Goal: Information Seeking & Learning: Learn about a topic

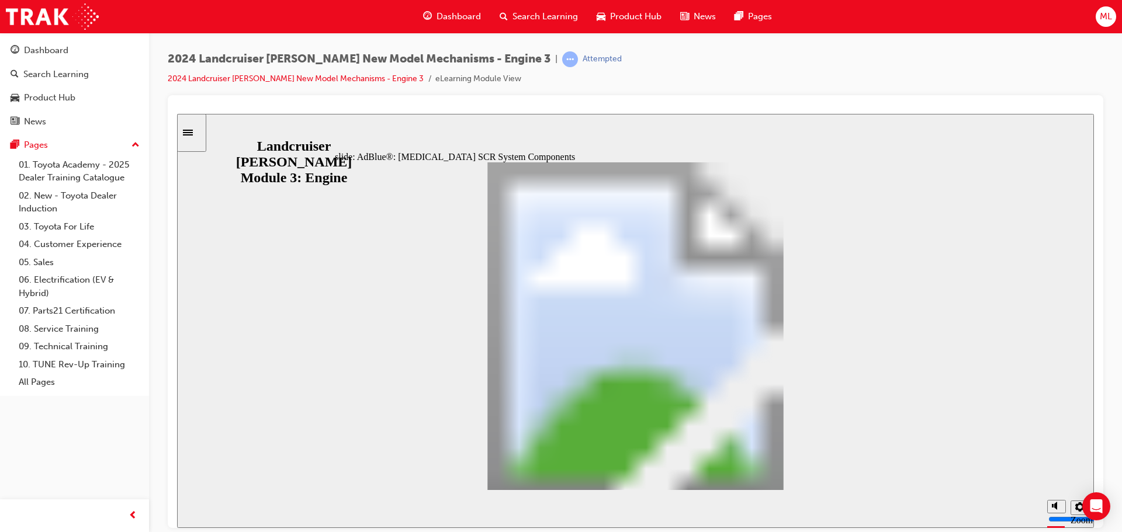
drag, startPoint x: 787, startPoint y: 468, endPoint x: 764, endPoint y: 471, distance: 23.6
drag, startPoint x: 447, startPoint y: 283, endPoint x: 506, endPoint y: 284, distance: 59.0
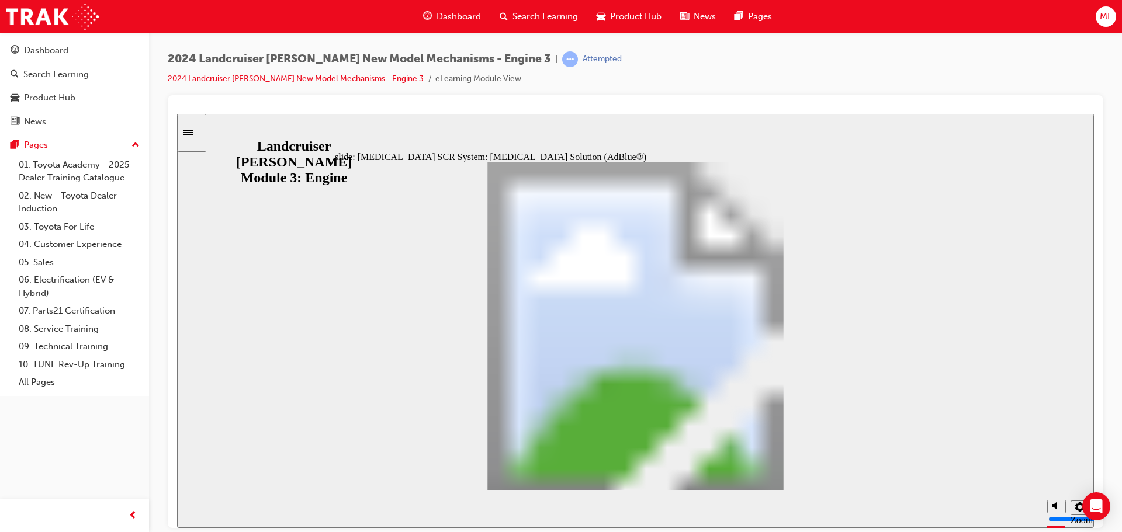
drag, startPoint x: 538, startPoint y: 283, endPoint x: 615, endPoint y: 286, distance: 77.2
drag, startPoint x: 461, startPoint y: 303, endPoint x: 546, endPoint y: 303, distance: 85.3
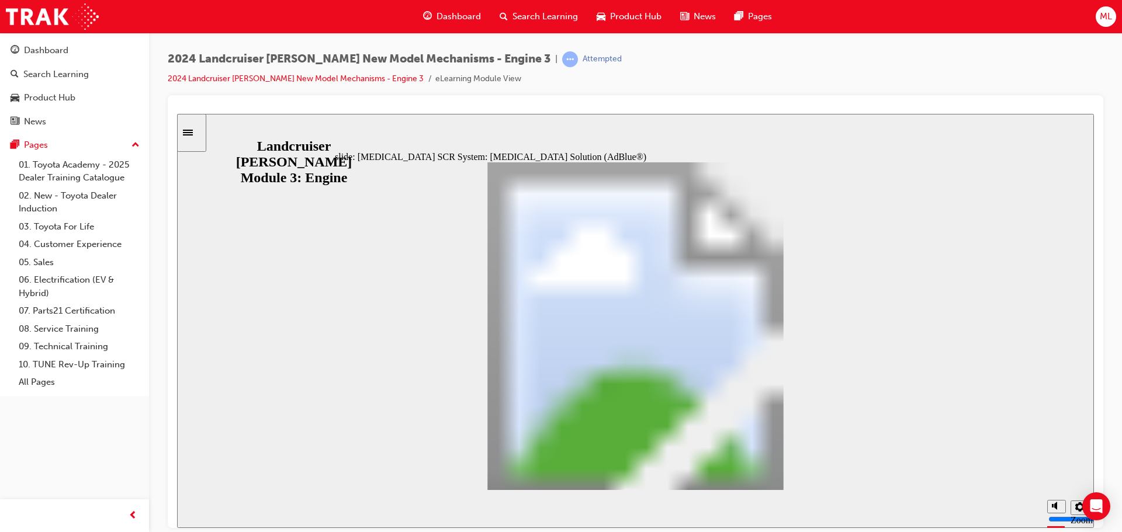
drag, startPoint x: 624, startPoint y: 283, endPoint x: 689, endPoint y: 282, distance: 64.9
drag, startPoint x: 717, startPoint y: 285, endPoint x: 785, endPoint y: 286, distance: 67.8
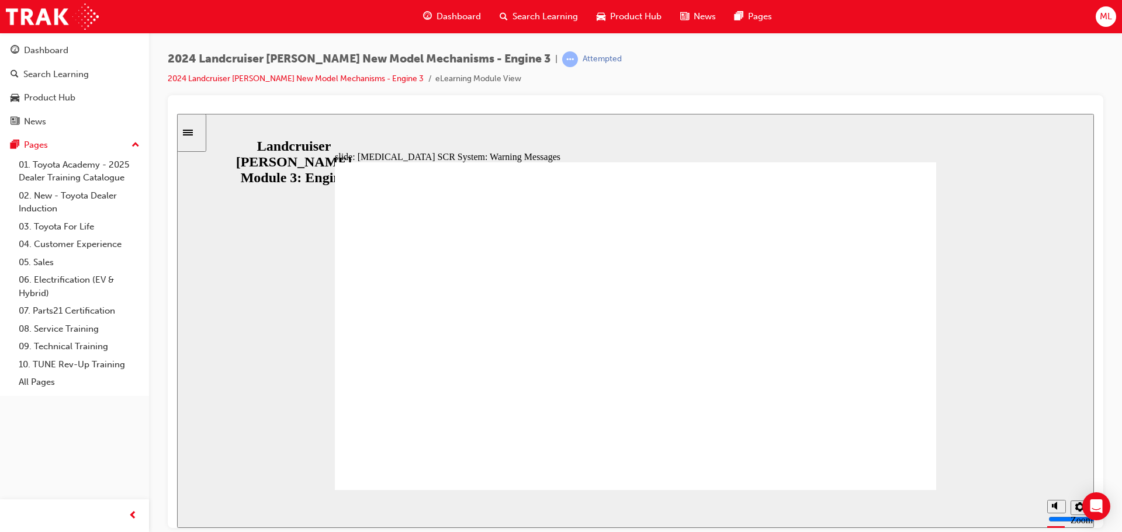
click at [254, 352] on div "slide: [MEDICAL_DATA] SCR System: Warning Messages Low AdBlue® (Notice) Low AdB…" at bounding box center [635, 320] width 917 height 414
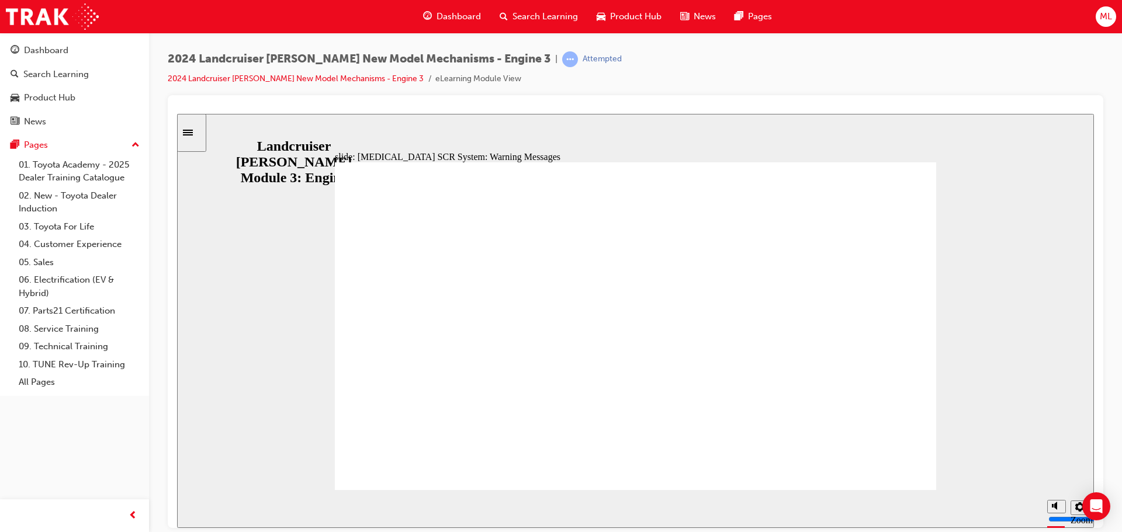
click at [310, 386] on div "slide: [MEDICAL_DATA] SCR System: Warning Messages Low AdBlue® (Notice) Low AdB…" at bounding box center [635, 320] width 917 height 414
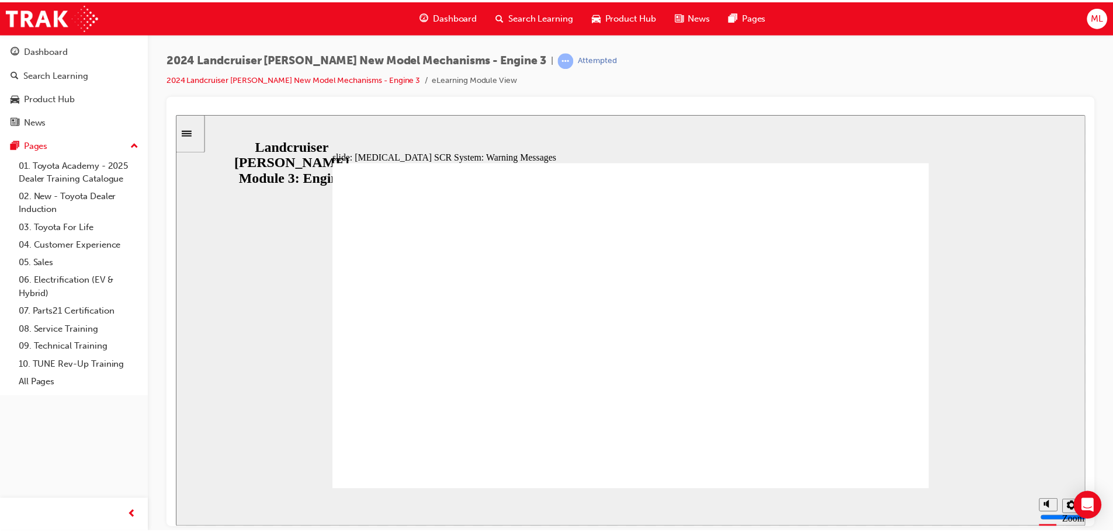
scroll to position [259, 0]
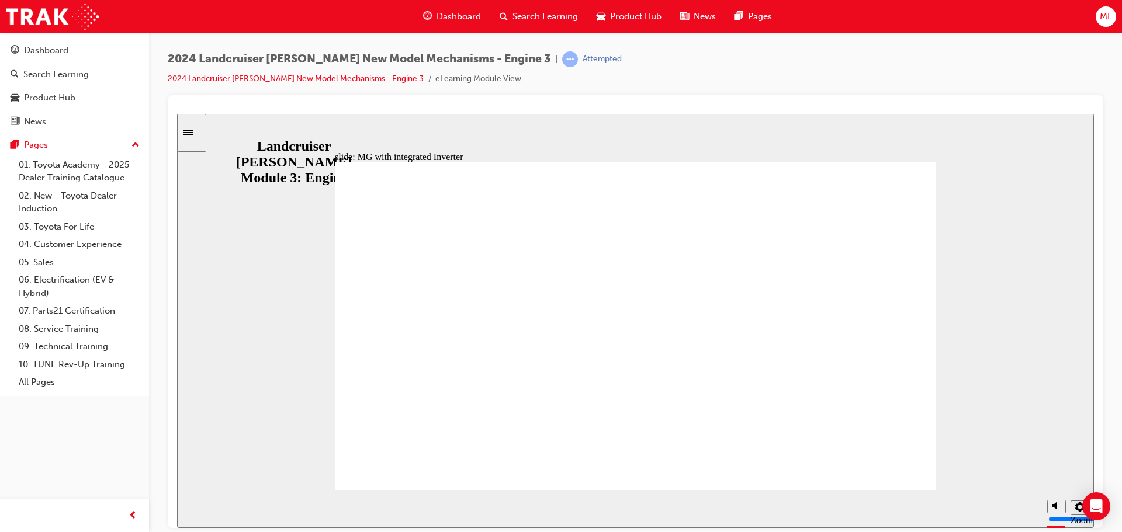
click at [196, 304] on div "slide: MG with integrated Inverter Rectangle 1 Rectangular Hotspot 1 Rectangle …" at bounding box center [635, 320] width 917 height 414
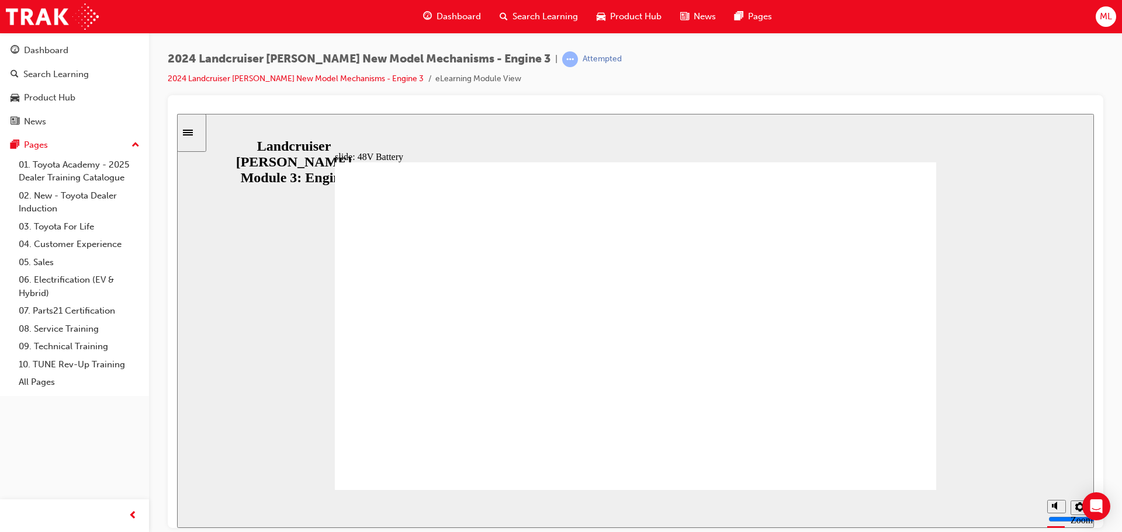
radio input "true"
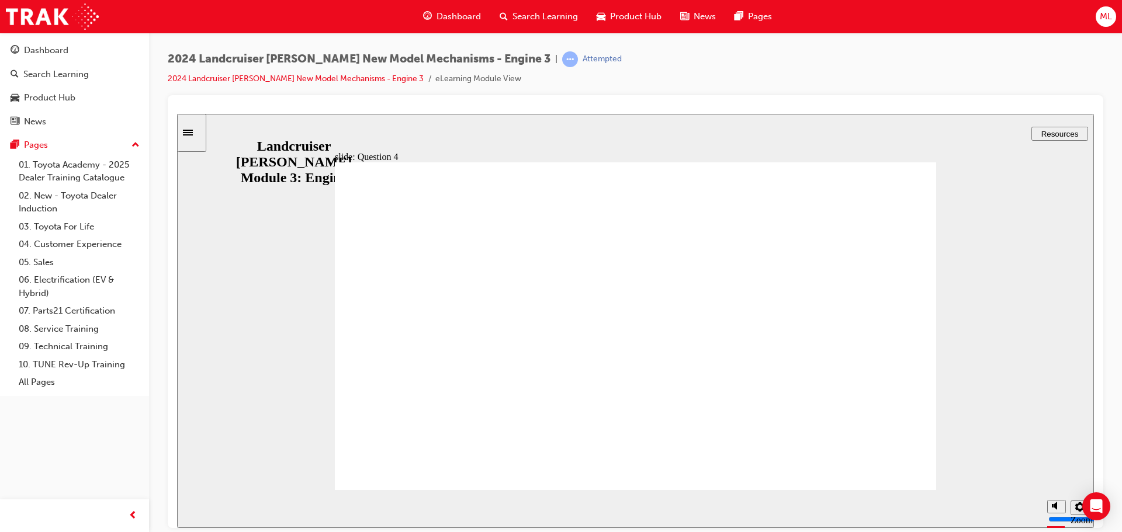
radio input "true"
radio input "false"
radio input "true"
click at [953, 347] on div "slide: Question 5 Rectangle 2 Oval 2 cross icon 1 Freeform 1 Freeform 2 Nice tr…" at bounding box center [635, 320] width 917 height 414
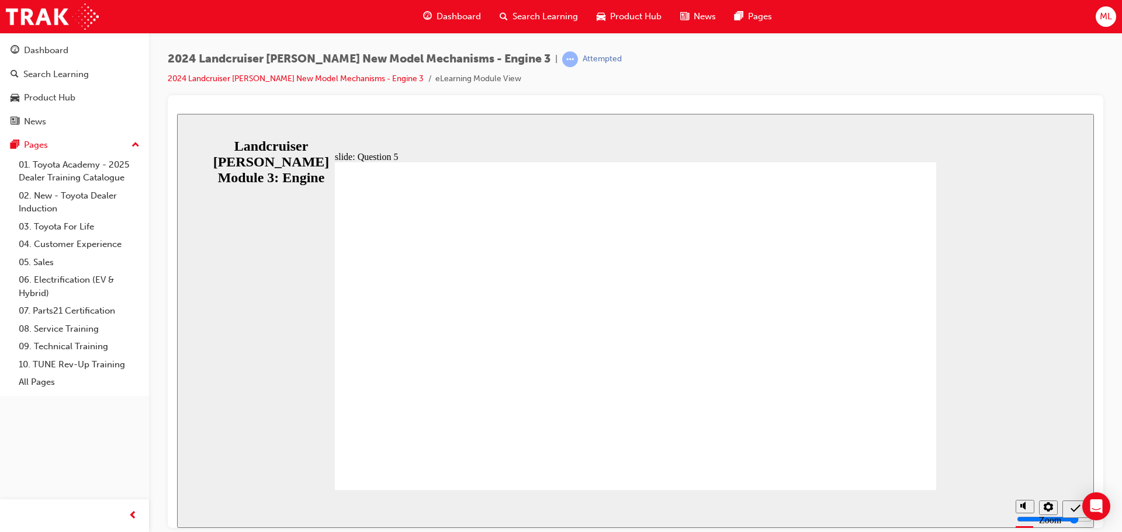
radio input "true"
click at [534, 18] on span "Search Learning" at bounding box center [545, 16] width 65 height 13
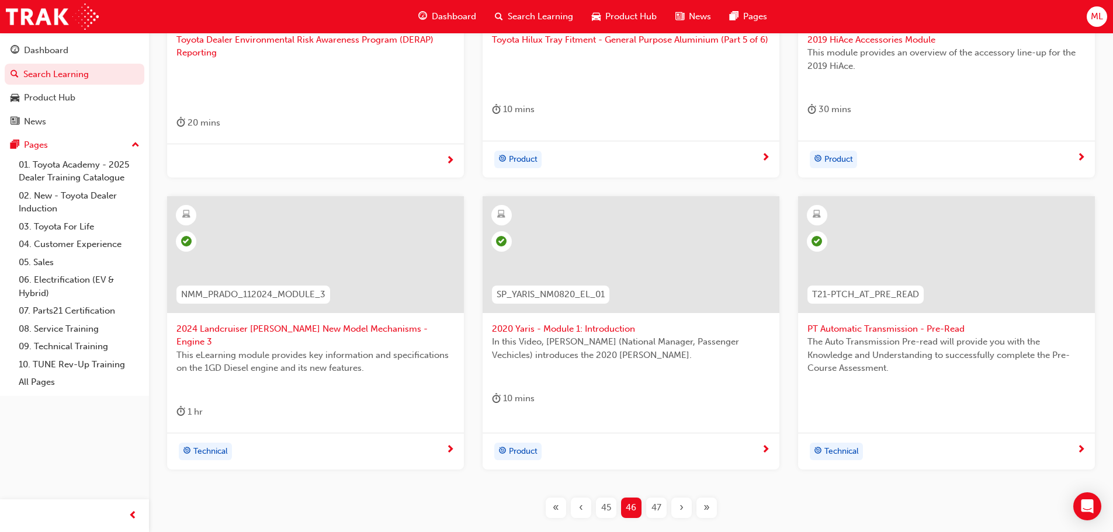
scroll to position [372, 0]
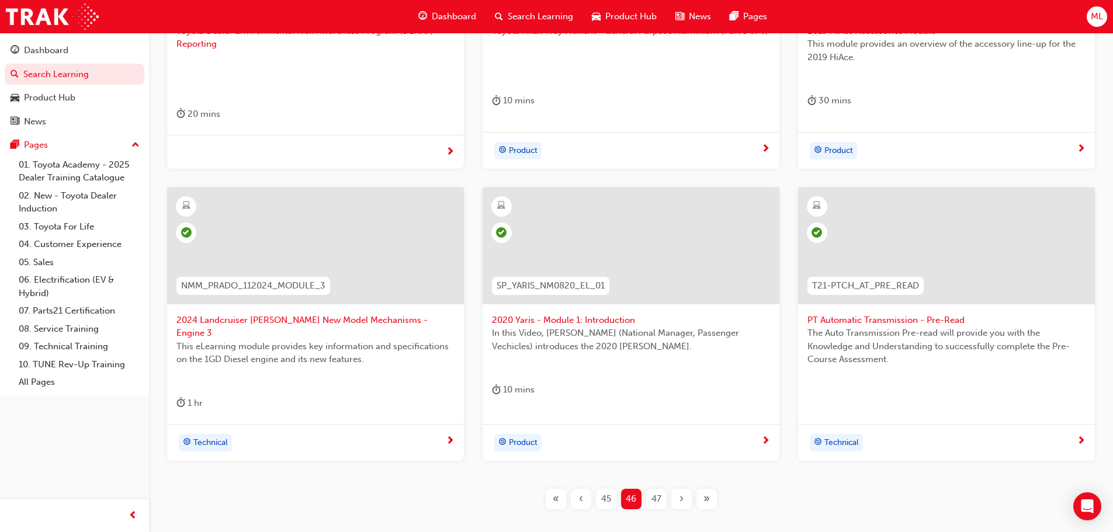
click at [652, 493] on span "47" at bounding box center [657, 499] width 10 height 13
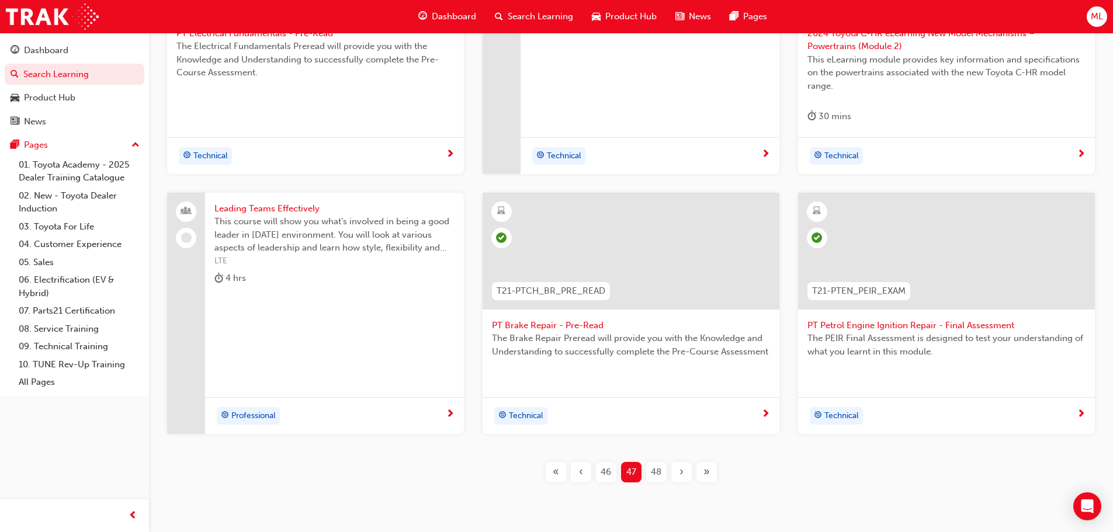
scroll to position [372, 0]
click at [660, 468] on span "48" at bounding box center [656, 469] width 11 height 13
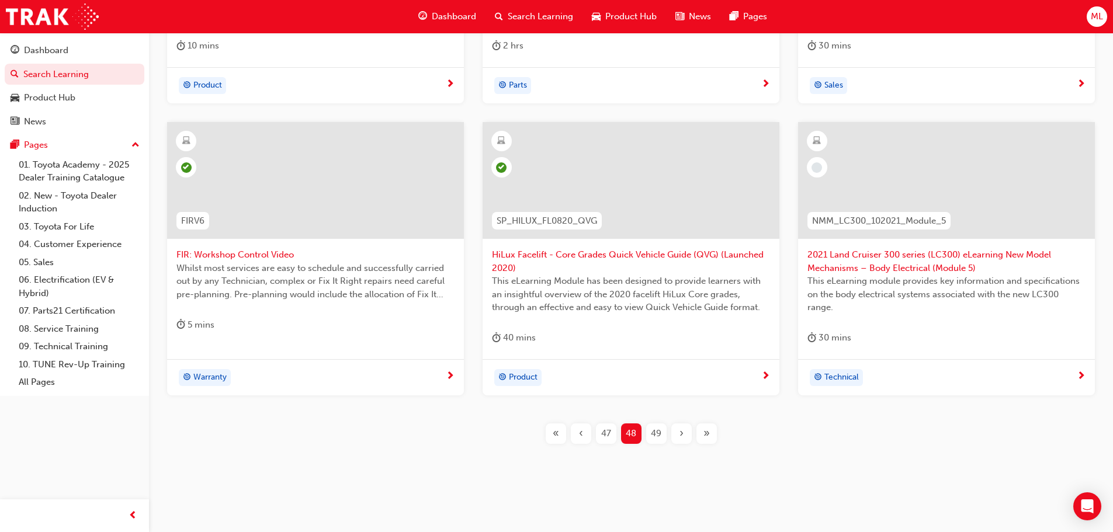
scroll to position [434, 0]
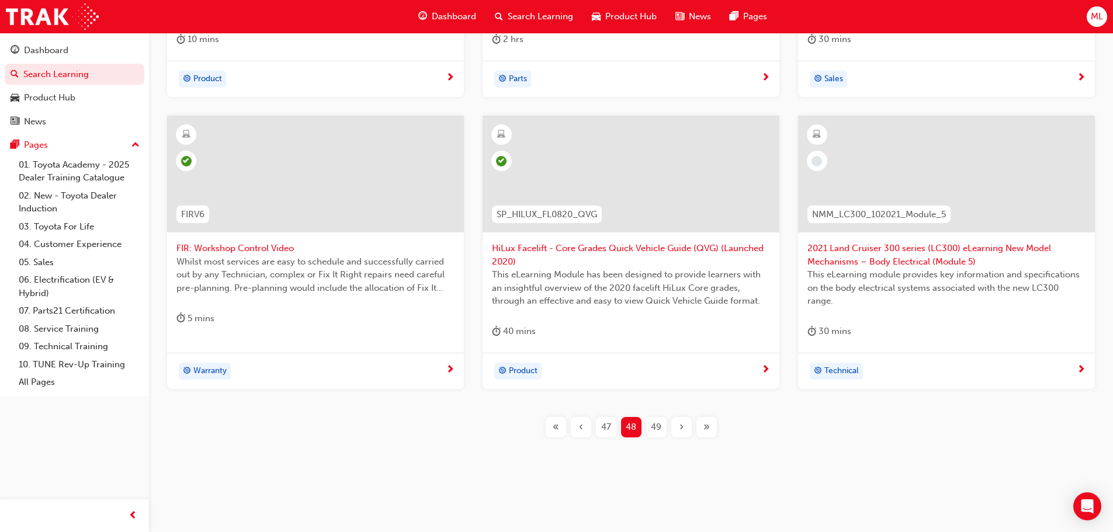
click at [656, 427] on span "49" at bounding box center [656, 427] width 11 height 13
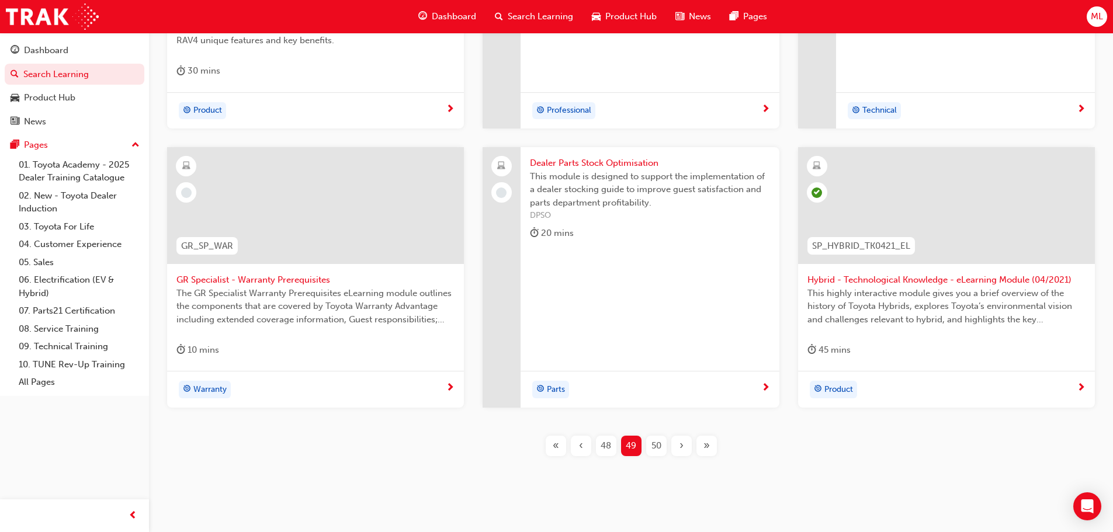
scroll to position [421, 0]
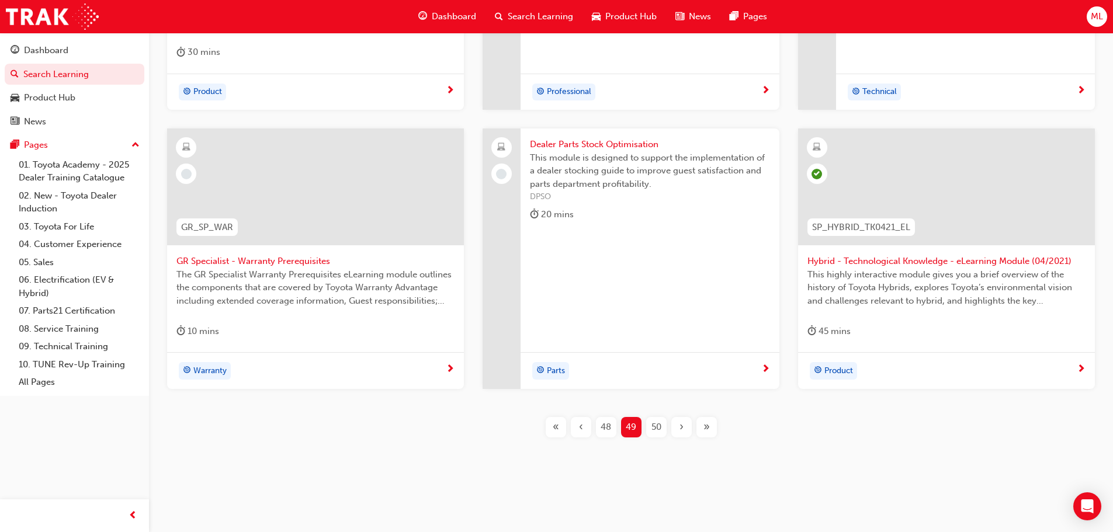
click at [647, 423] on div "50" at bounding box center [656, 427] width 20 height 20
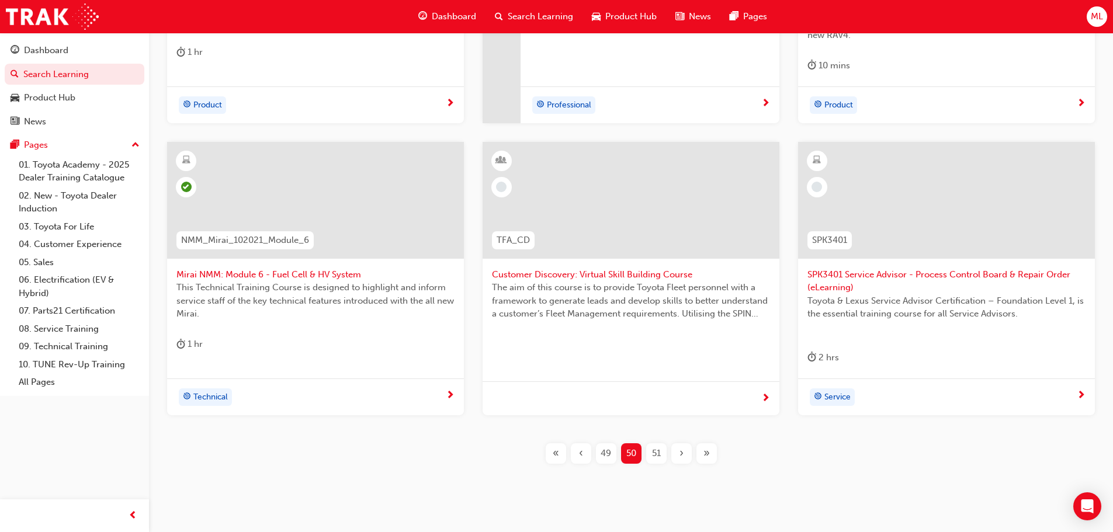
scroll to position [447, 0]
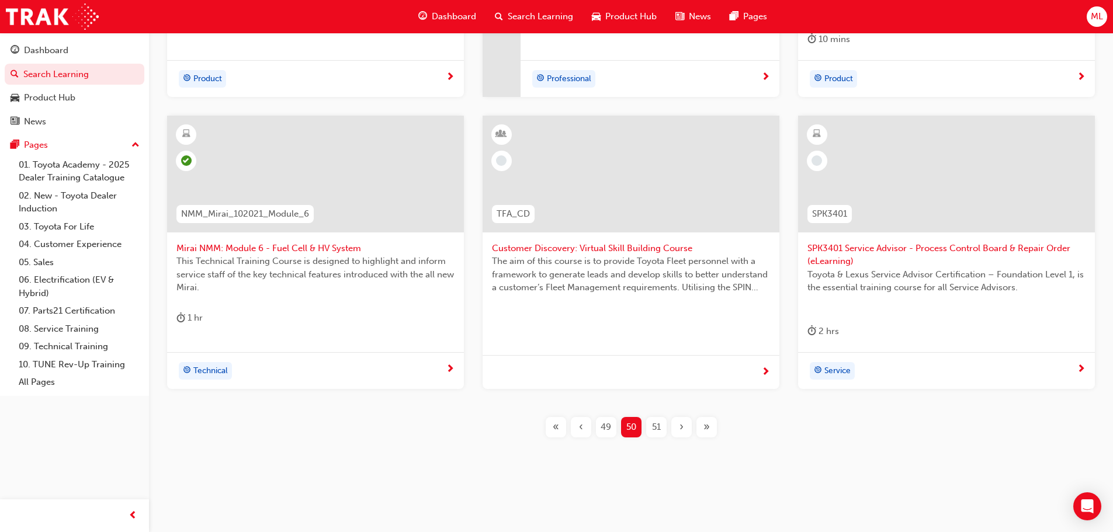
click at [663, 421] on div "51" at bounding box center [656, 427] width 20 height 20
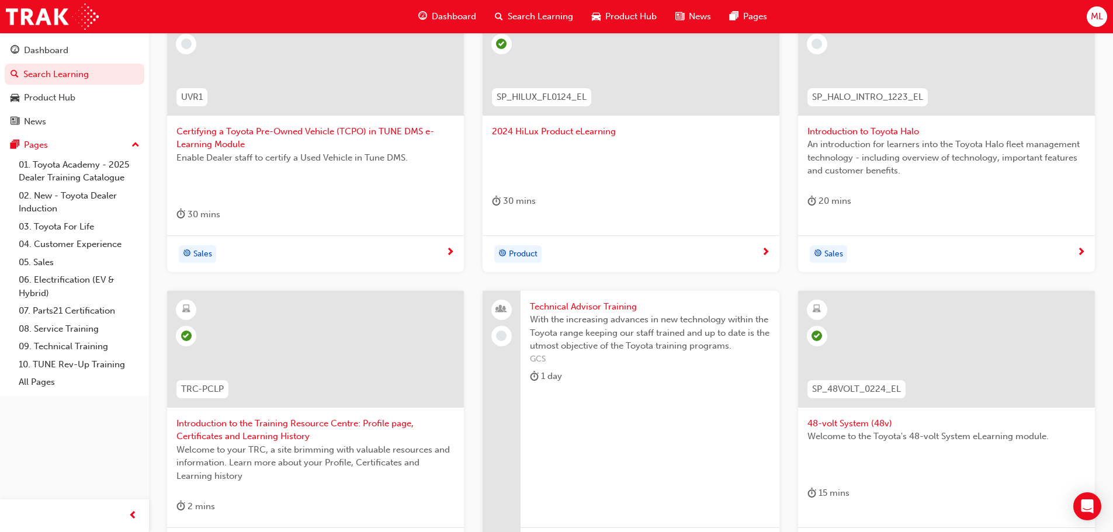
scroll to position [213, 0]
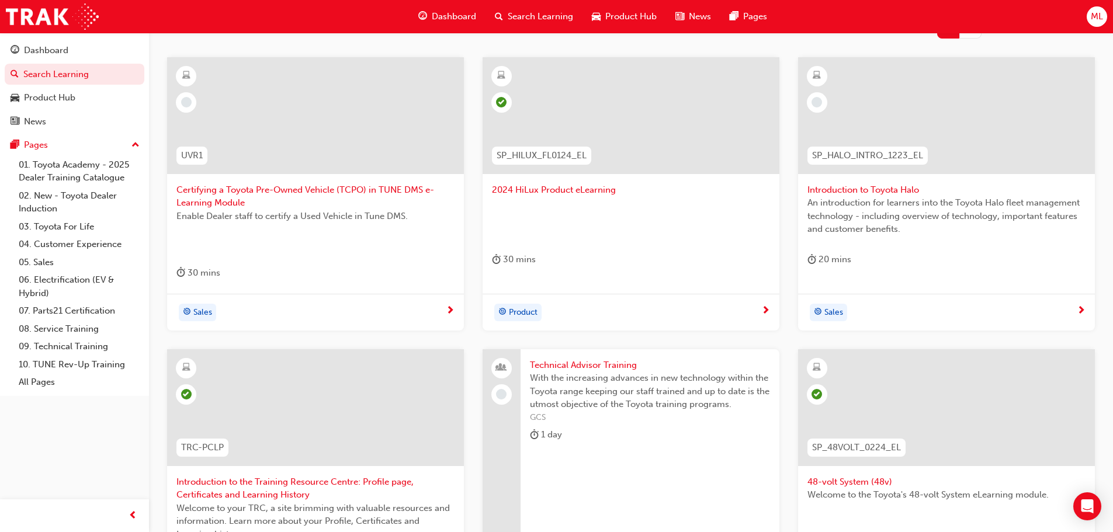
click at [855, 188] on span "Introduction to Toyota Halo" at bounding box center [947, 189] width 278 height 13
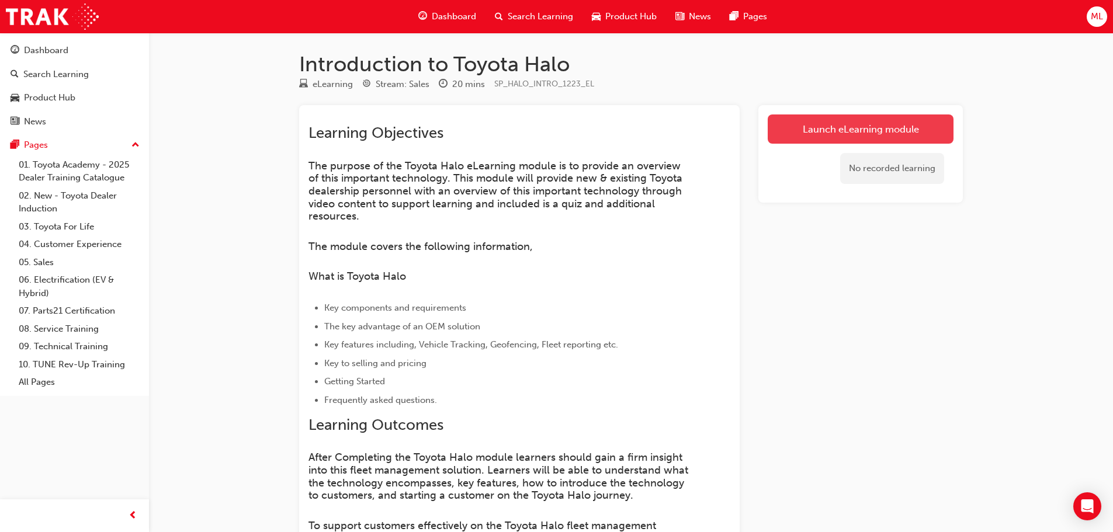
click at [870, 133] on link "Launch eLearning module" at bounding box center [861, 129] width 186 height 29
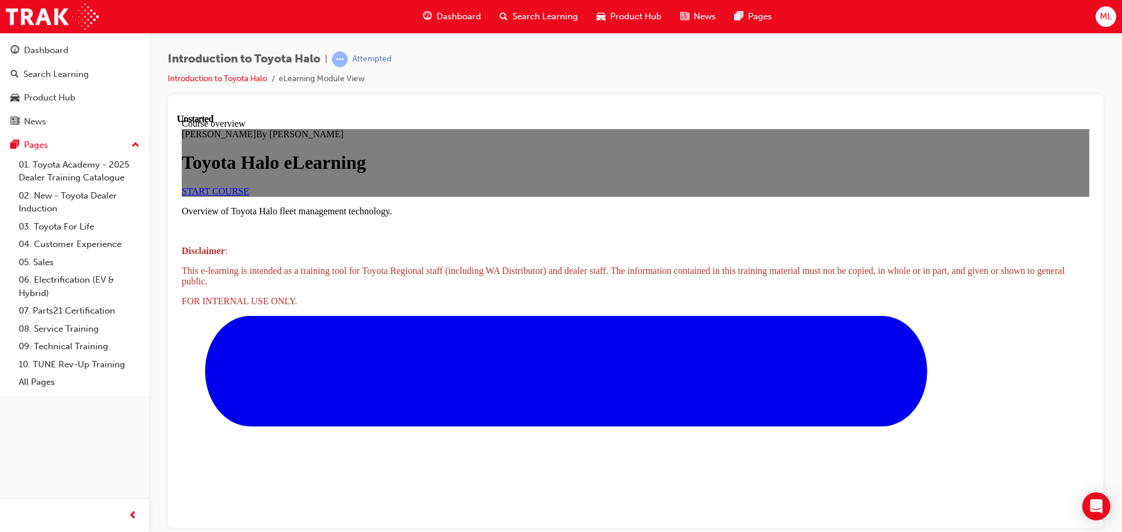
click at [249, 196] on link "START COURSE" at bounding box center [215, 191] width 67 height 10
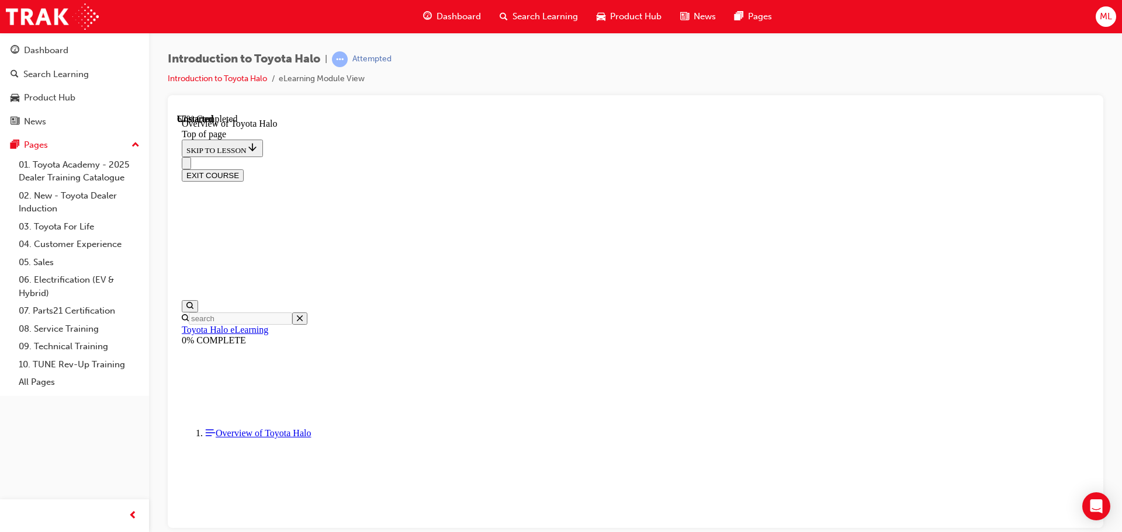
scroll to position [212, 0]
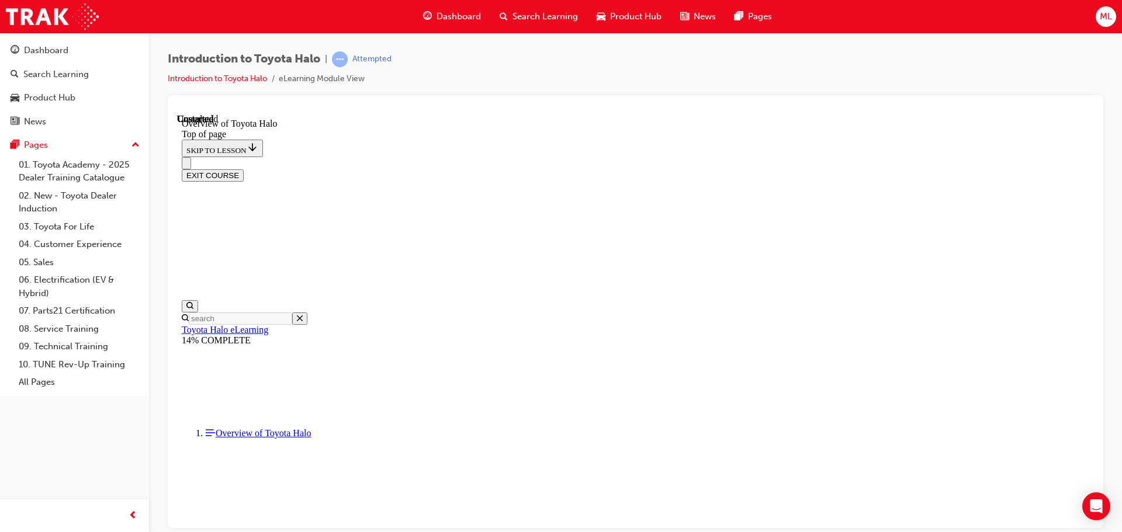
scroll to position [739, 0]
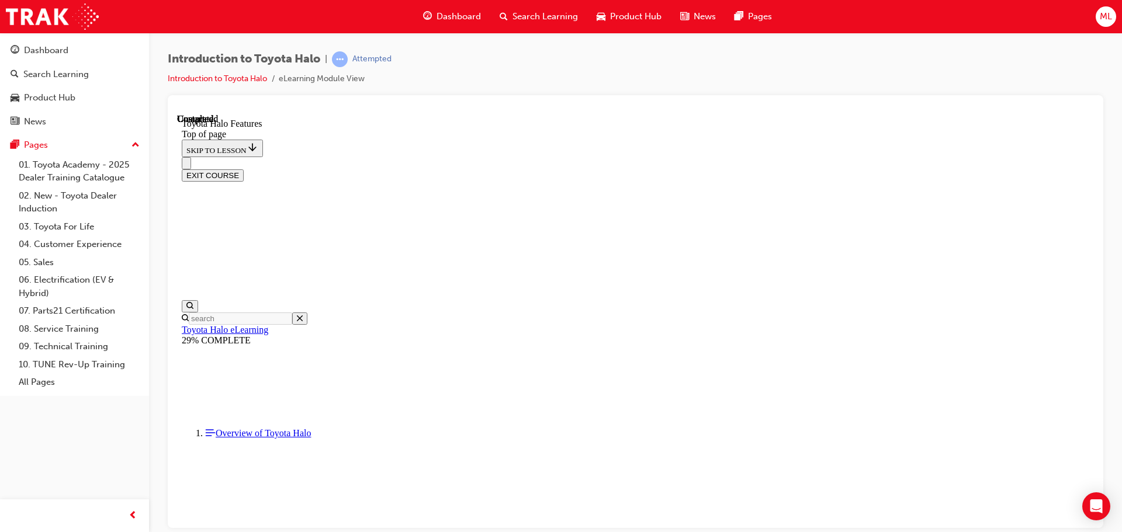
scroll to position [2065, 0]
